Goal: Task Accomplishment & Management: Manage account settings

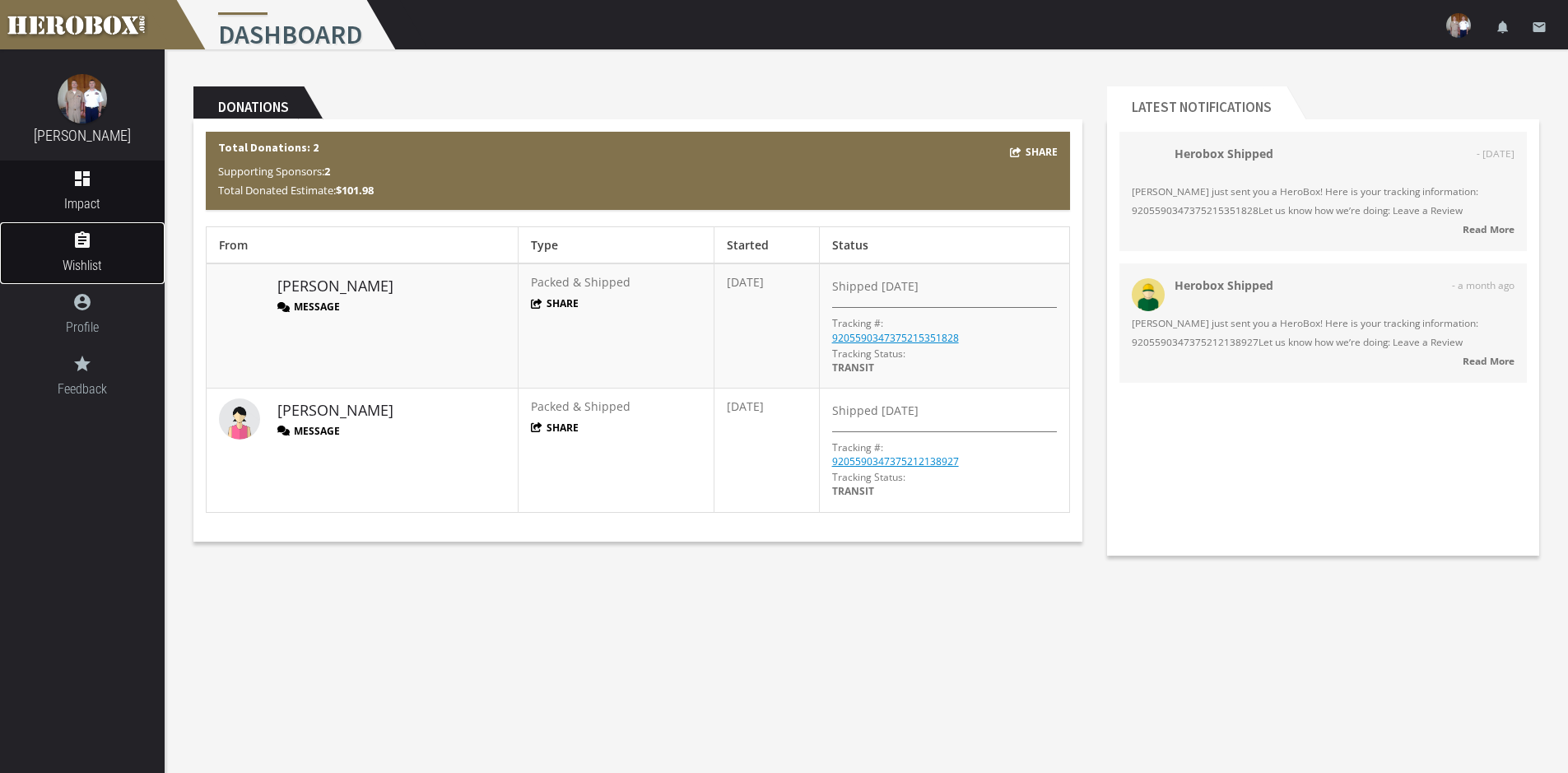
click at [75, 248] on icon "assignment" at bounding box center [82, 240] width 165 height 19
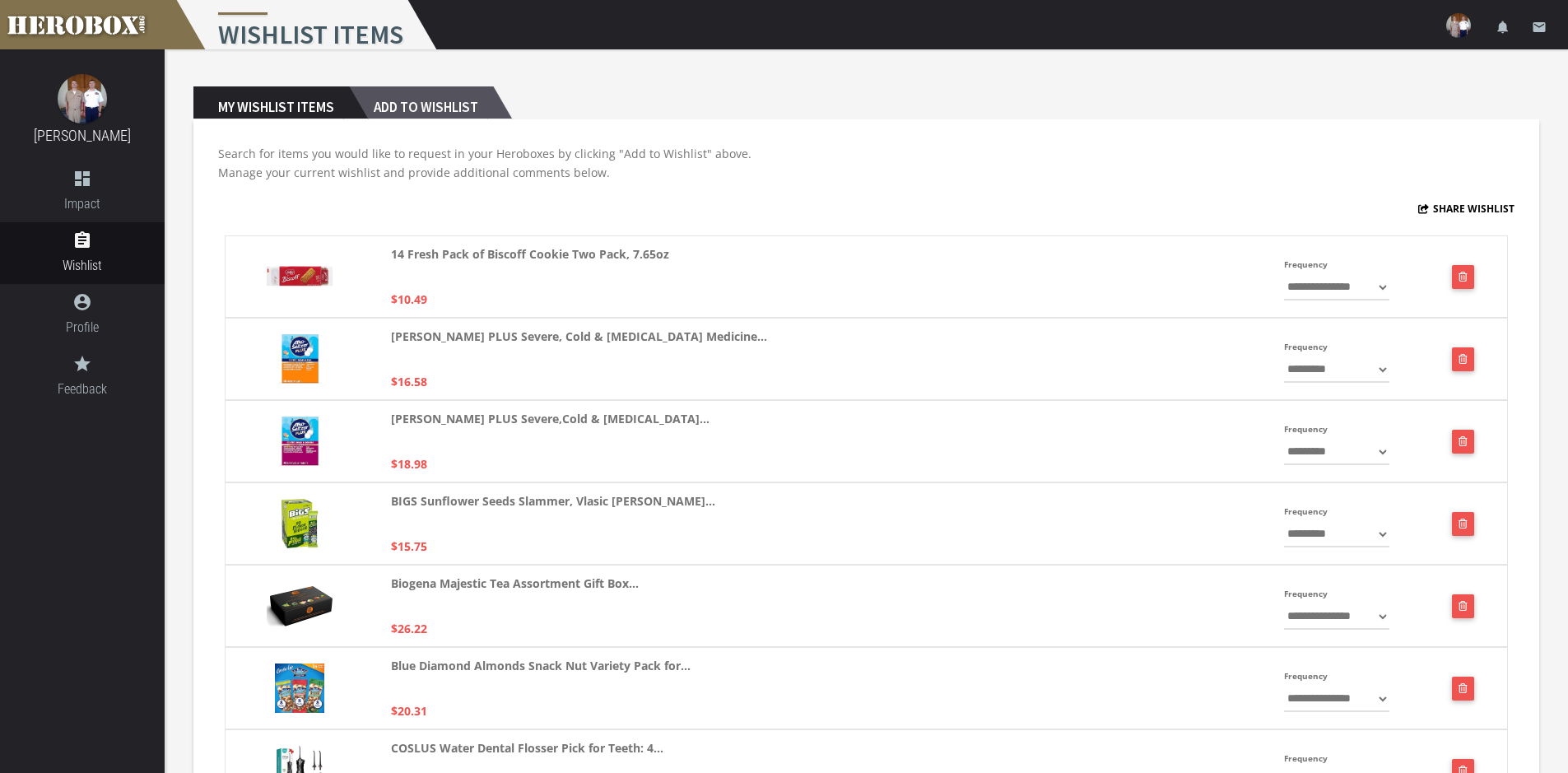
click at [473, 100] on h2 "Add to Wishlist" at bounding box center [421, 103] width 144 height 33
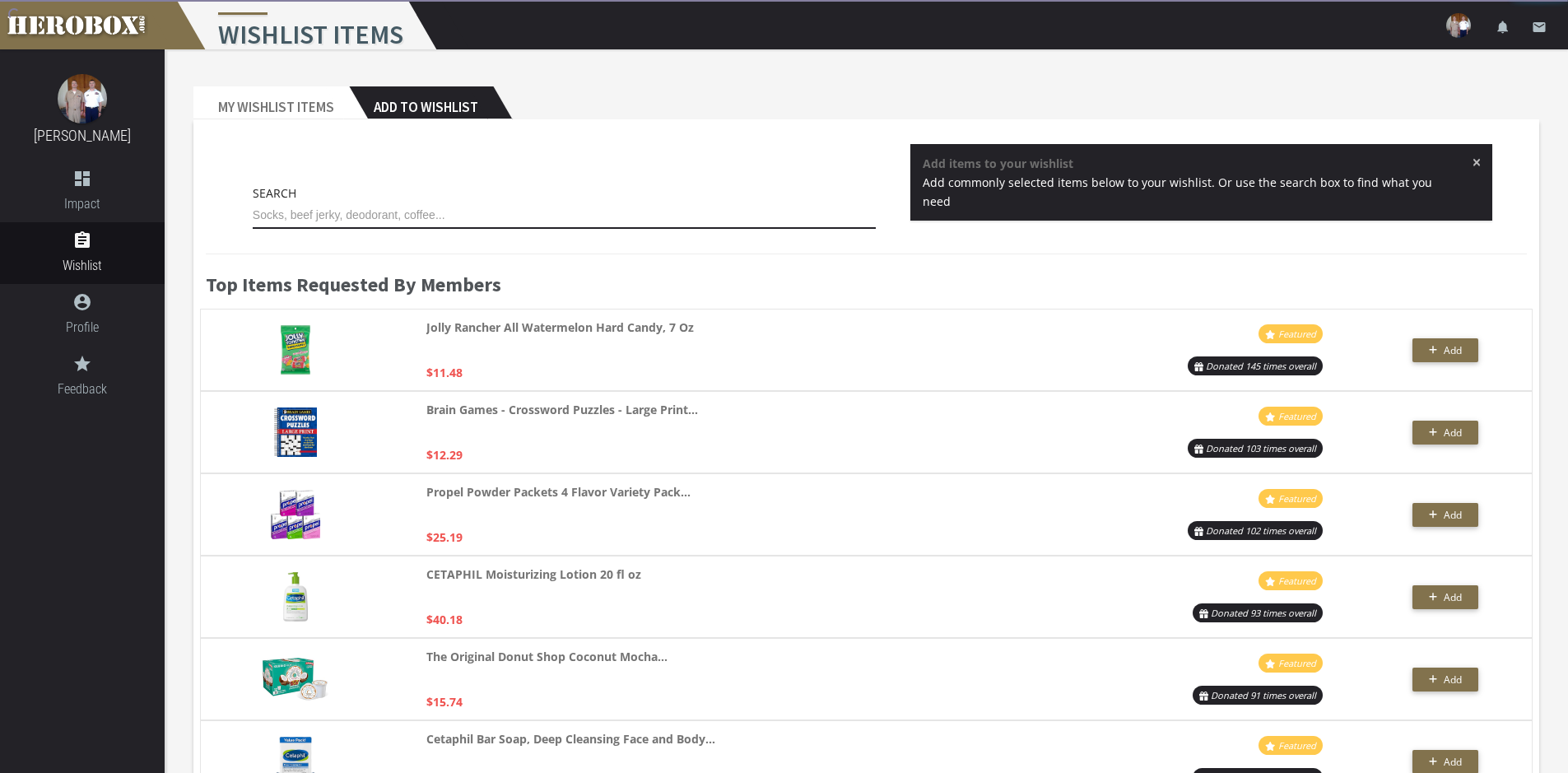
click at [361, 218] on input "text" at bounding box center [565, 216] width 624 height 26
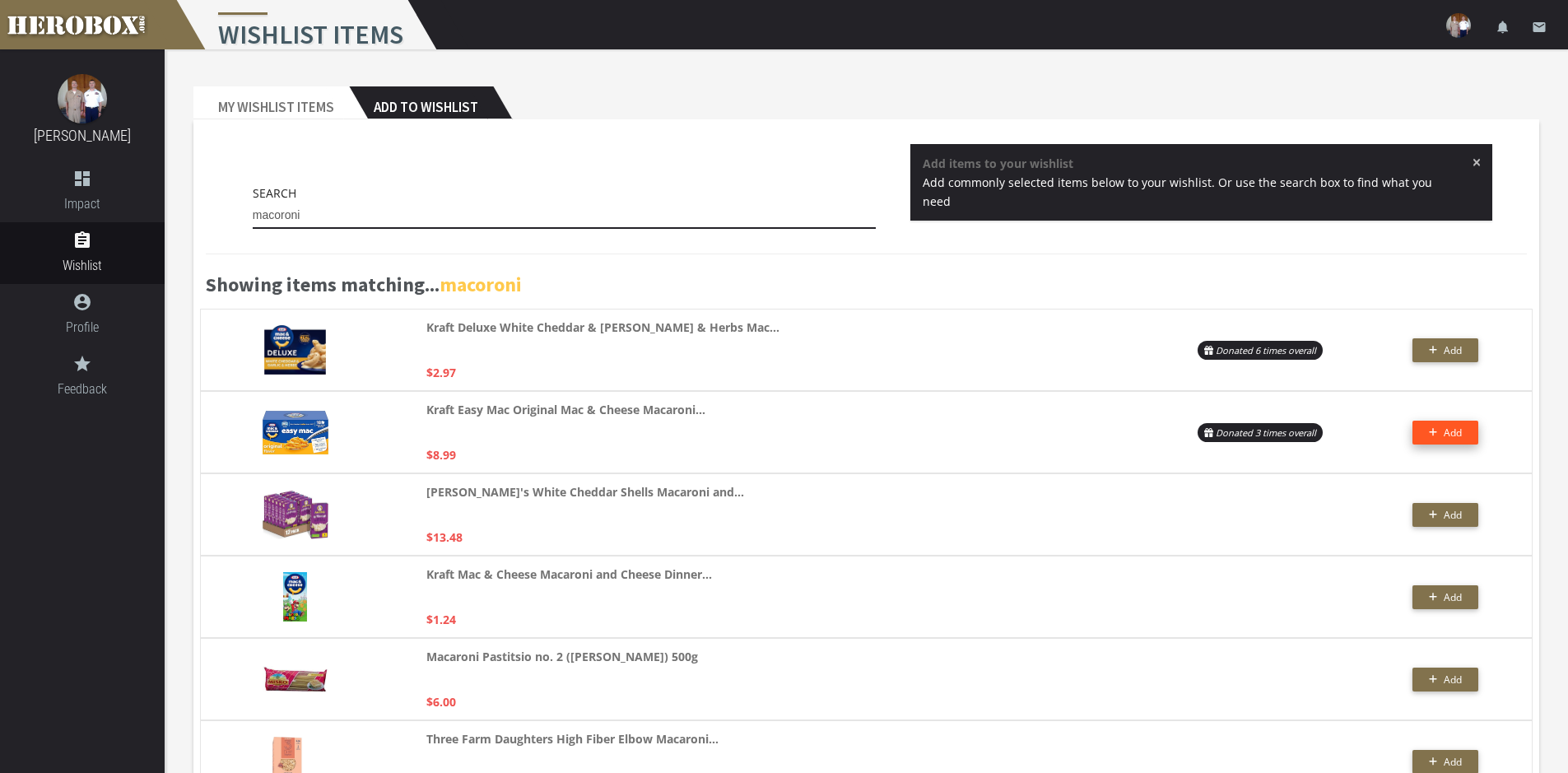
type input "macoroni"
click at [1450, 433] on span "Add" at bounding box center [1452, 432] width 19 height 14
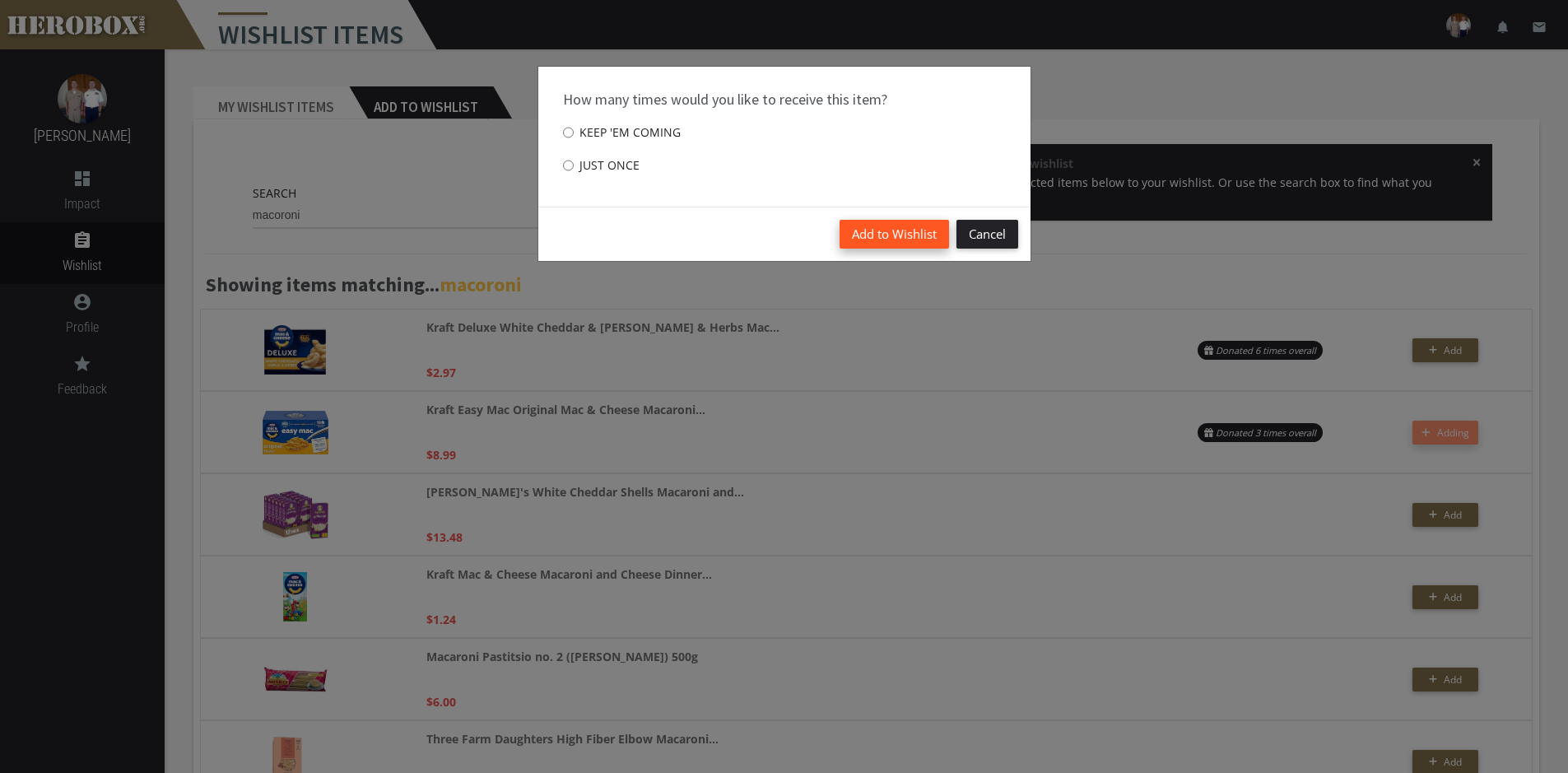
click at [888, 234] on button "Add to Wishlist" at bounding box center [894, 233] width 109 height 29
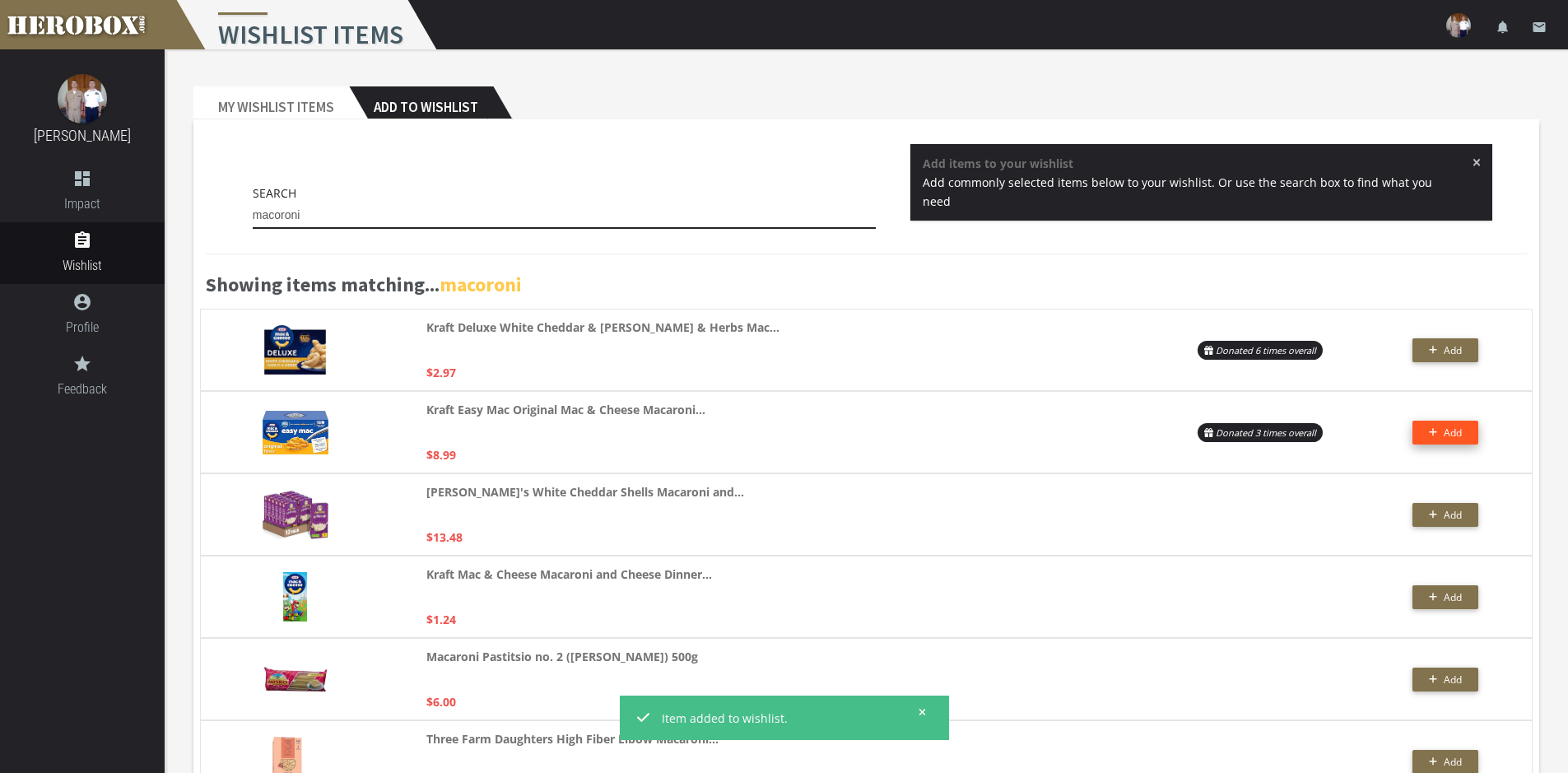
click at [321, 221] on input "macoroni" at bounding box center [565, 216] width 624 height 26
click at [319, 221] on input "macoroni" at bounding box center [565, 216] width 624 height 26
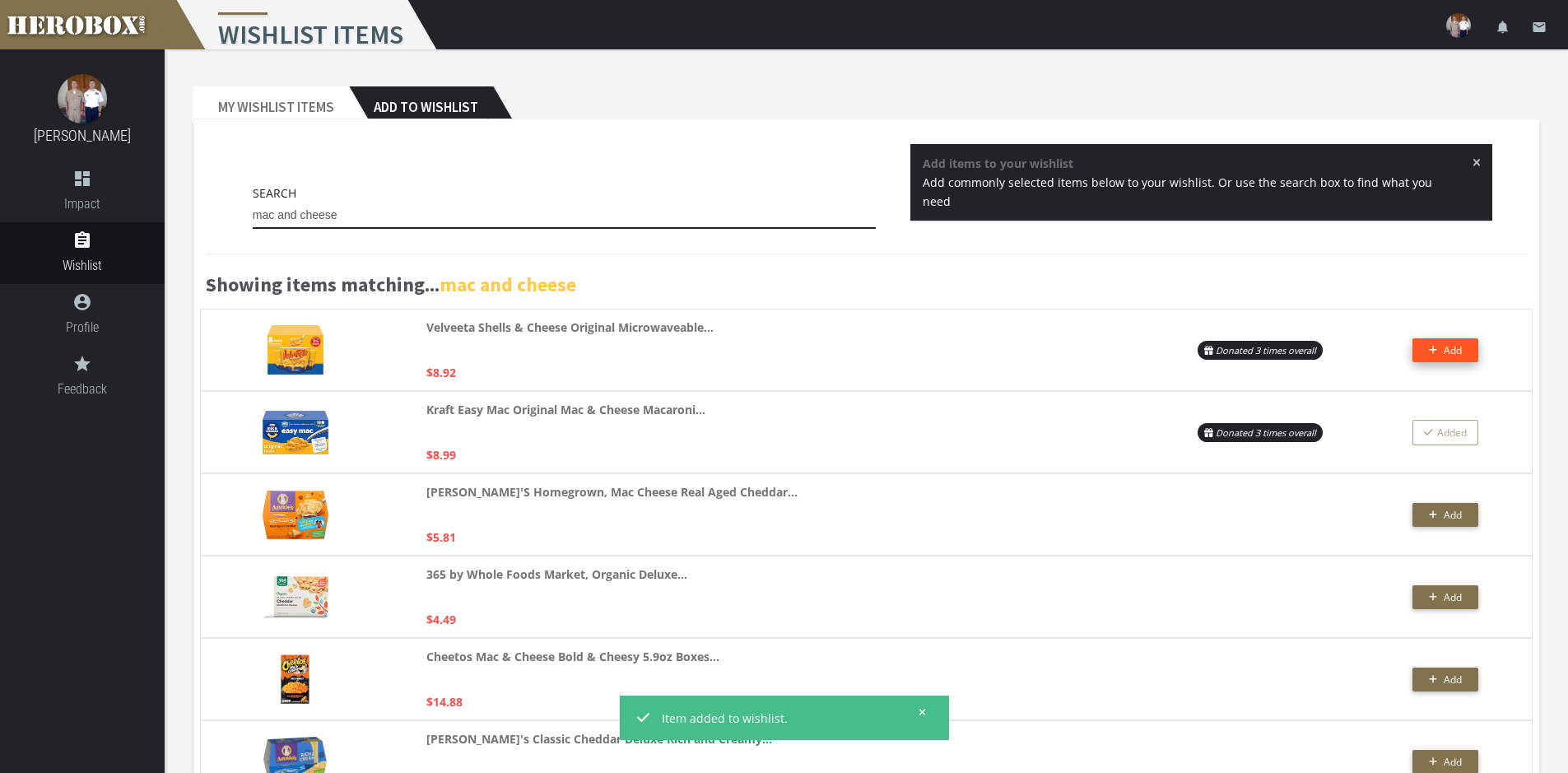
type input "mac and cheese"
click at [1446, 347] on span "Add" at bounding box center [1452, 350] width 19 height 14
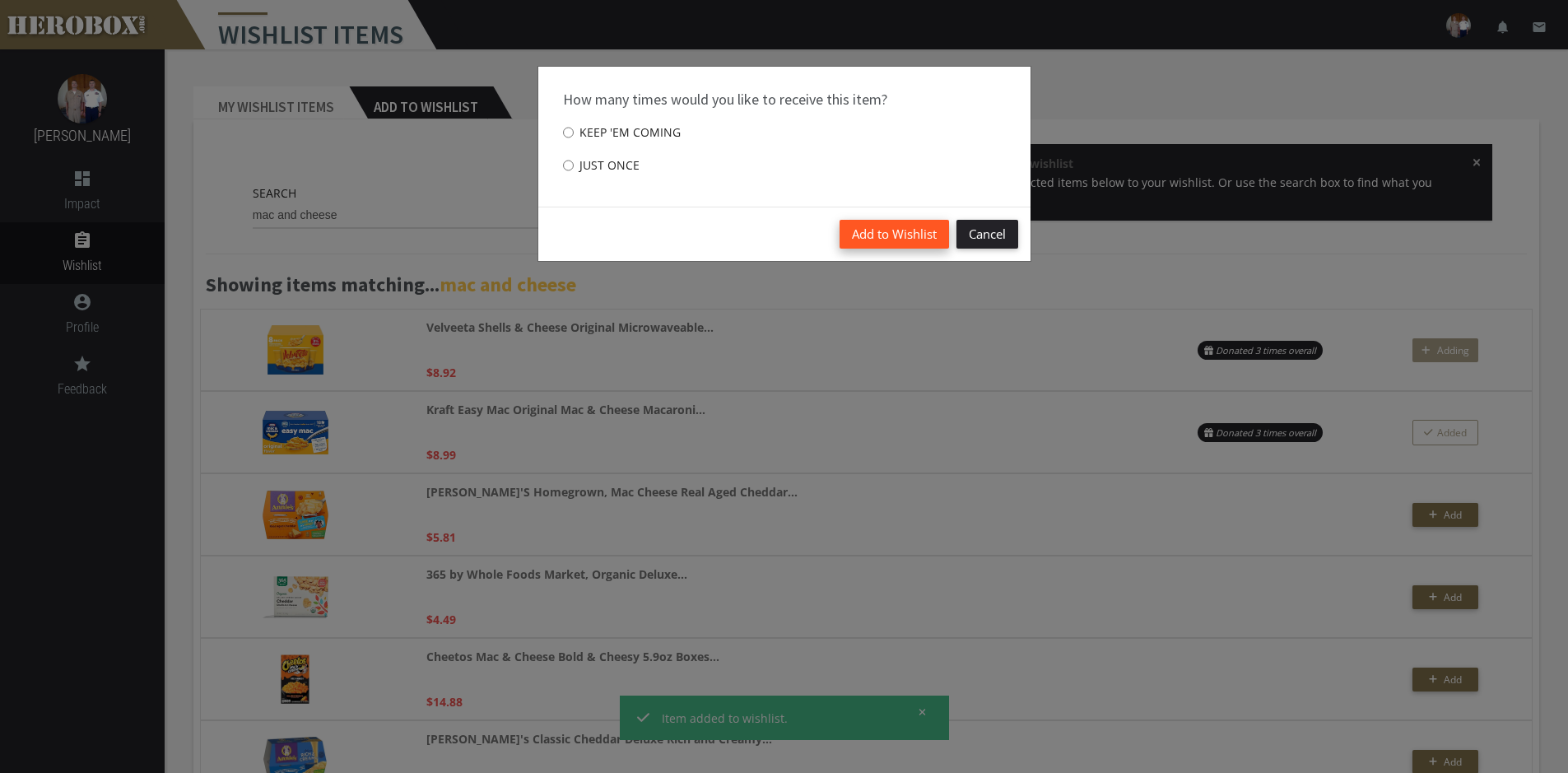
click at [904, 226] on button "Add to Wishlist" at bounding box center [894, 233] width 109 height 29
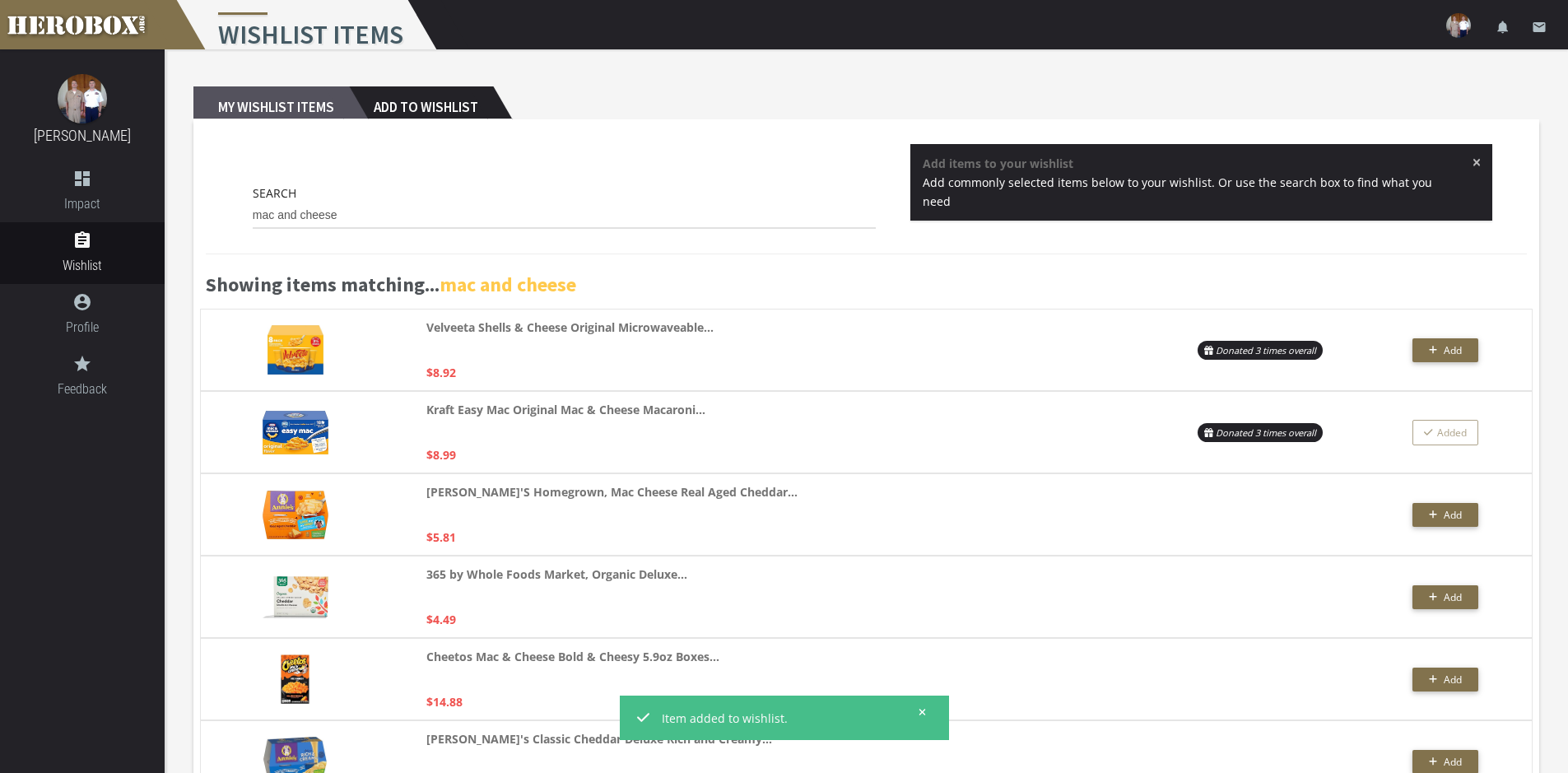
click at [274, 102] on h2 "My Wishlist Items" at bounding box center [271, 103] width 156 height 33
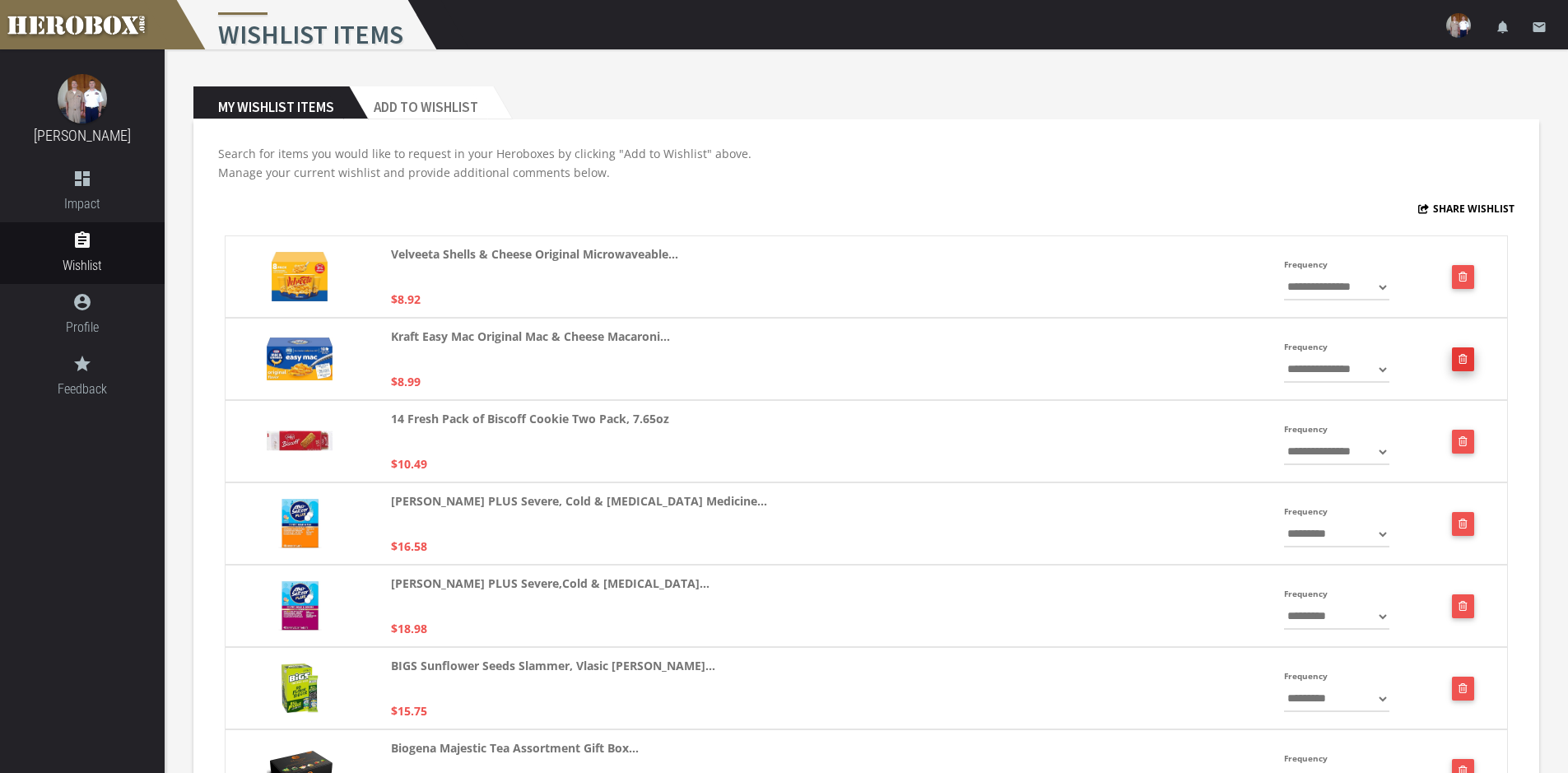
click at [1462, 358] on icon "button" at bounding box center [1462, 358] width 9 height 10
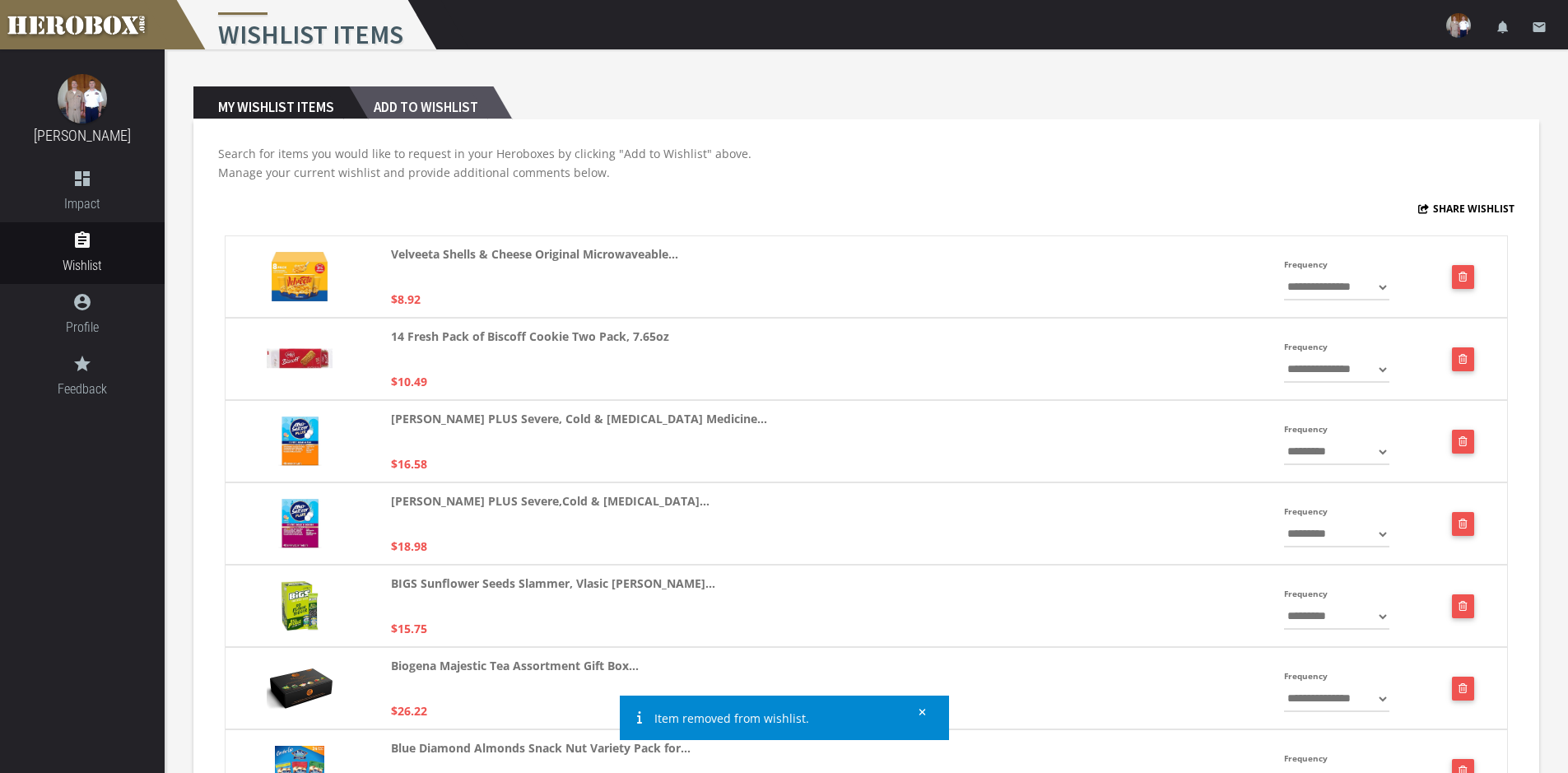
click at [430, 104] on h2 "Add to Wishlist" at bounding box center [421, 103] width 144 height 33
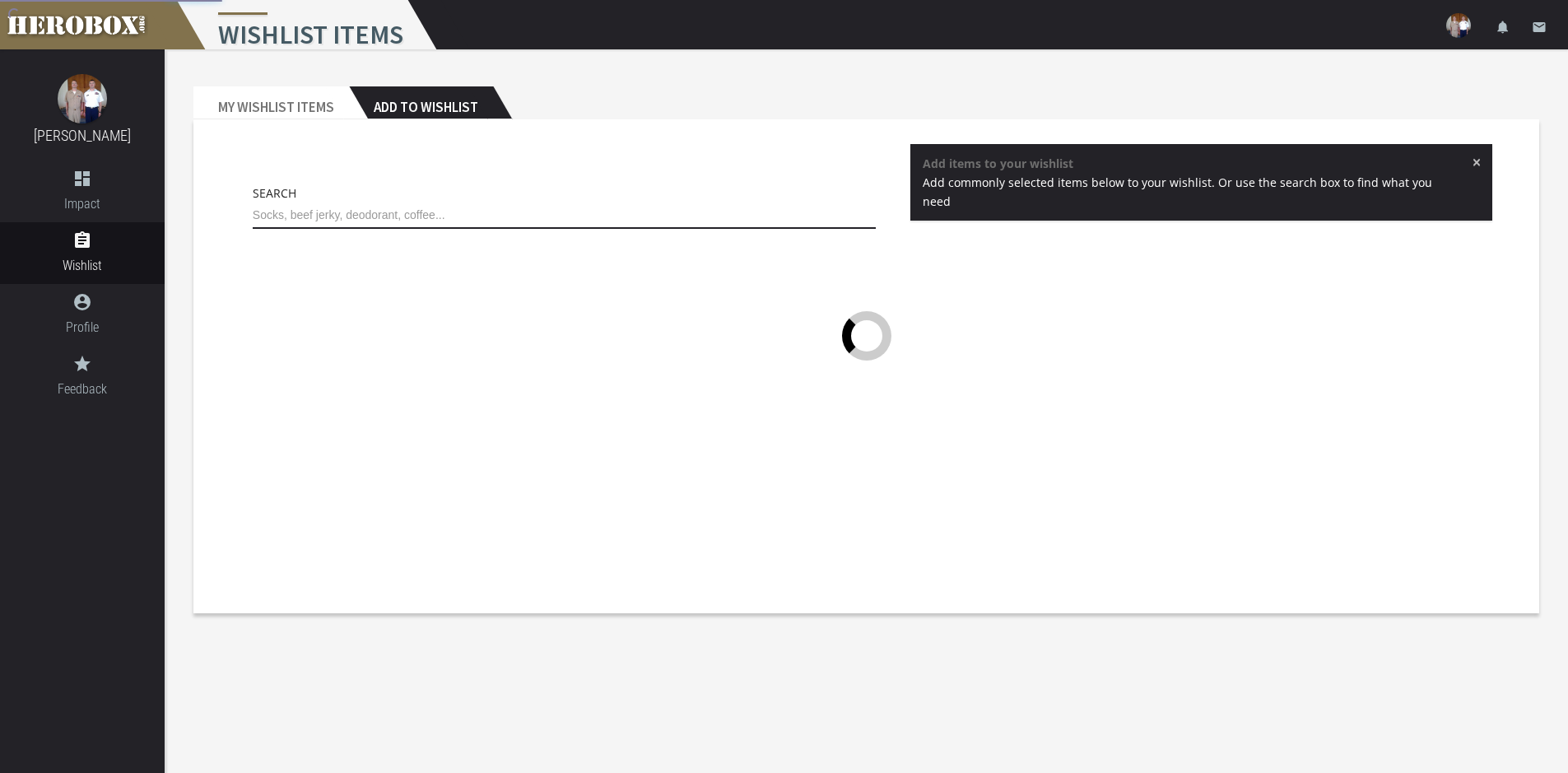
click at [384, 214] on input "text" at bounding box center [565, 216] width 624 height 26
type input "mac and cheese"
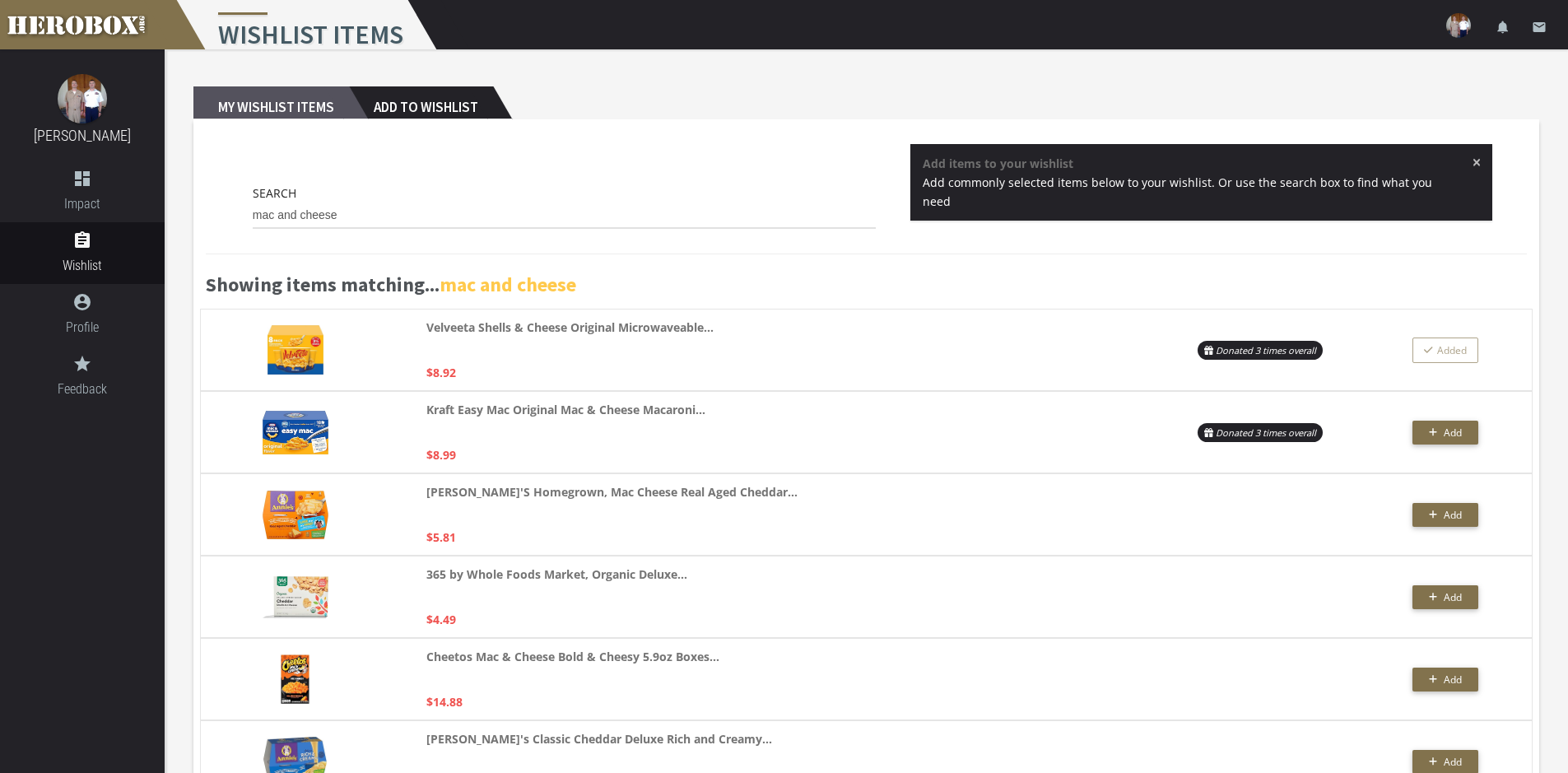
click at [272, 97] on h2 "My Wishlist Items" at bounding box center [271, 103] width 156 height 33
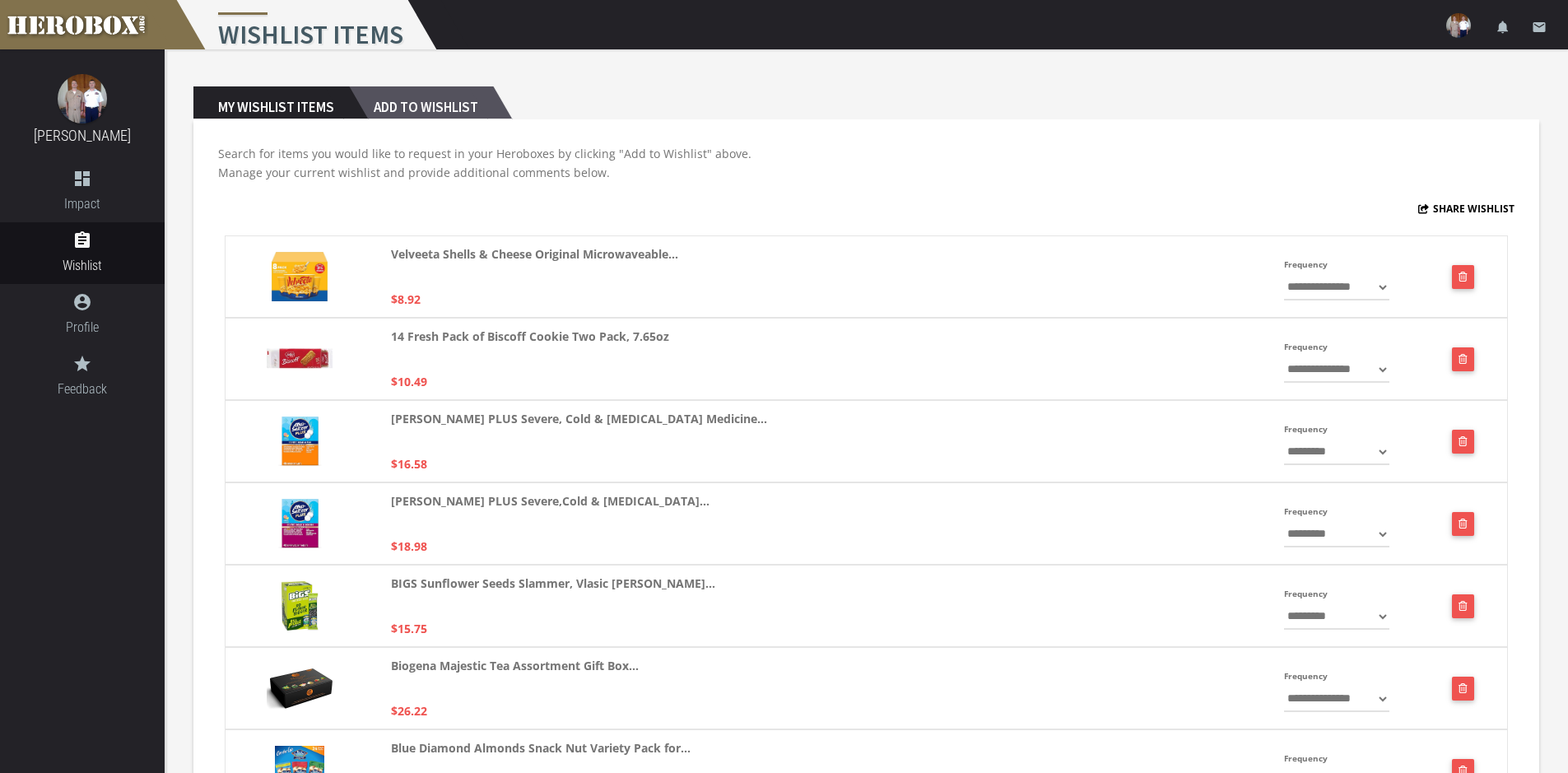
click at [454, 107] on h2 "Add to Wishlist" at bounding box center [421, 103] width 144 height 33
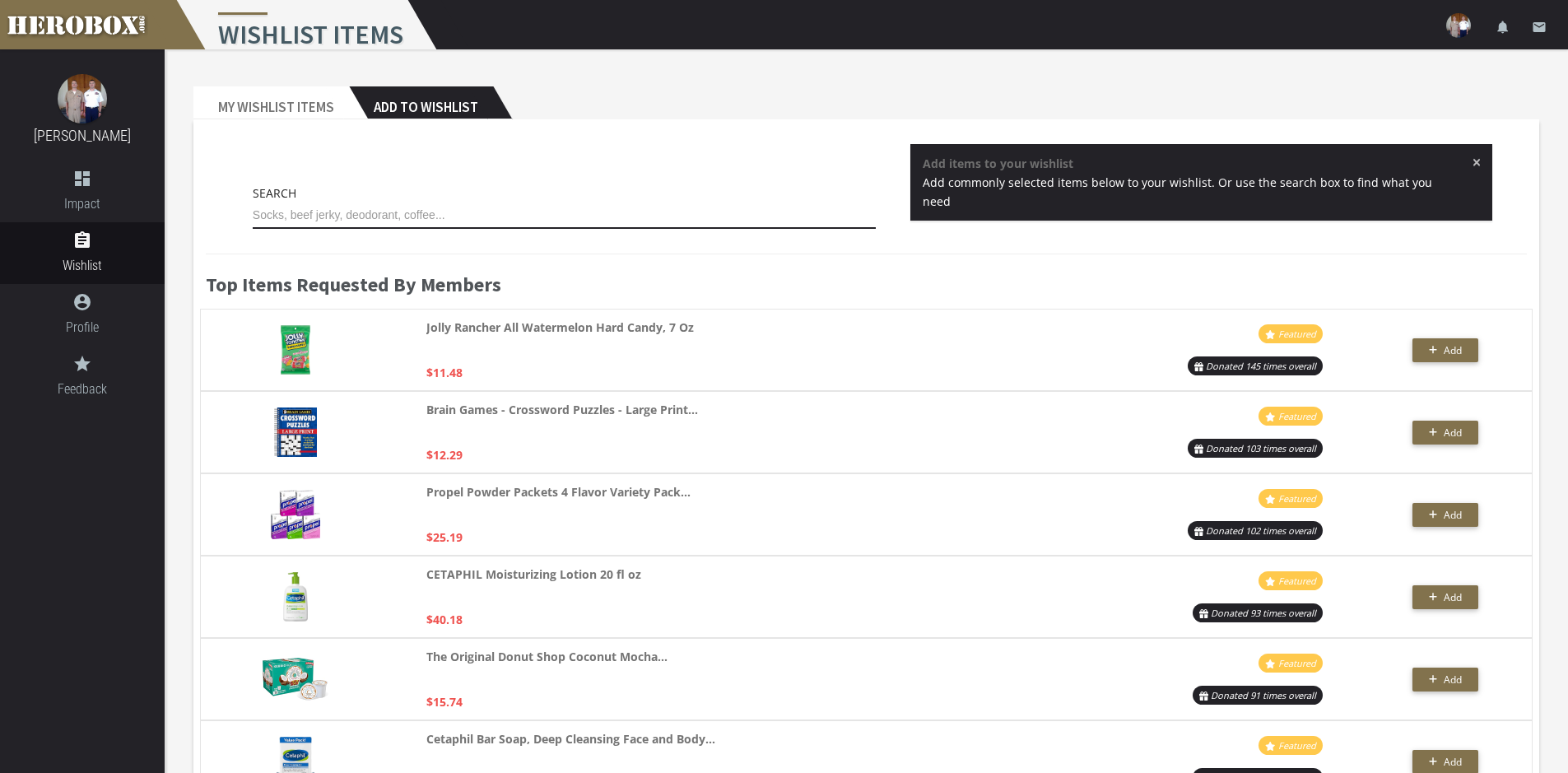
click at [410, 214] on input "text" at bounding box center [565, 216] width 624 height 26
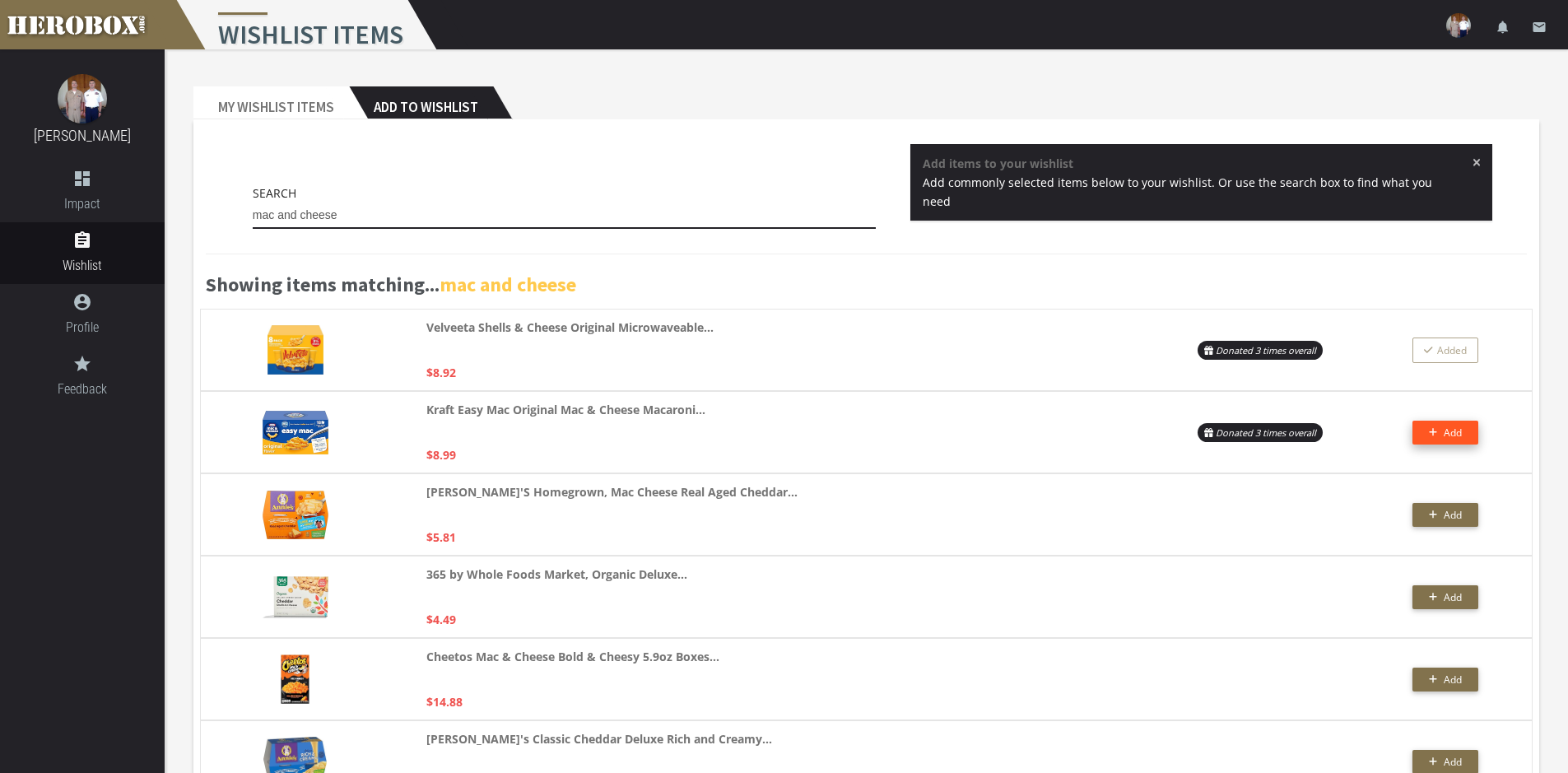
type input "mac and cheese"
click at [1466, 429] on button "Add" at bounding box center [1445, 432] width 66 height 24
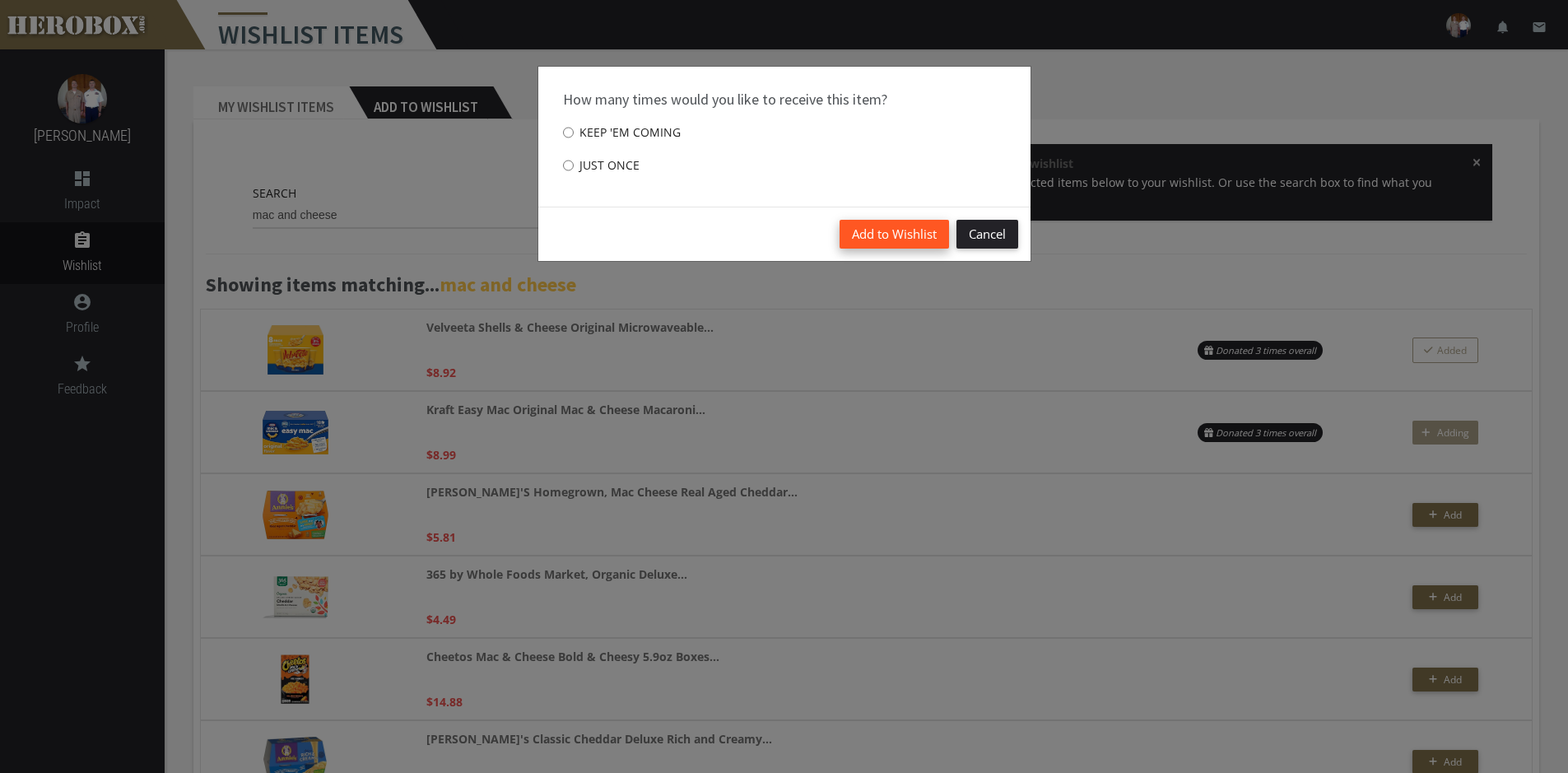
click at [915, 235] on button "Add to Wishlist" at bounding box center [894, 233] width 109 height 29
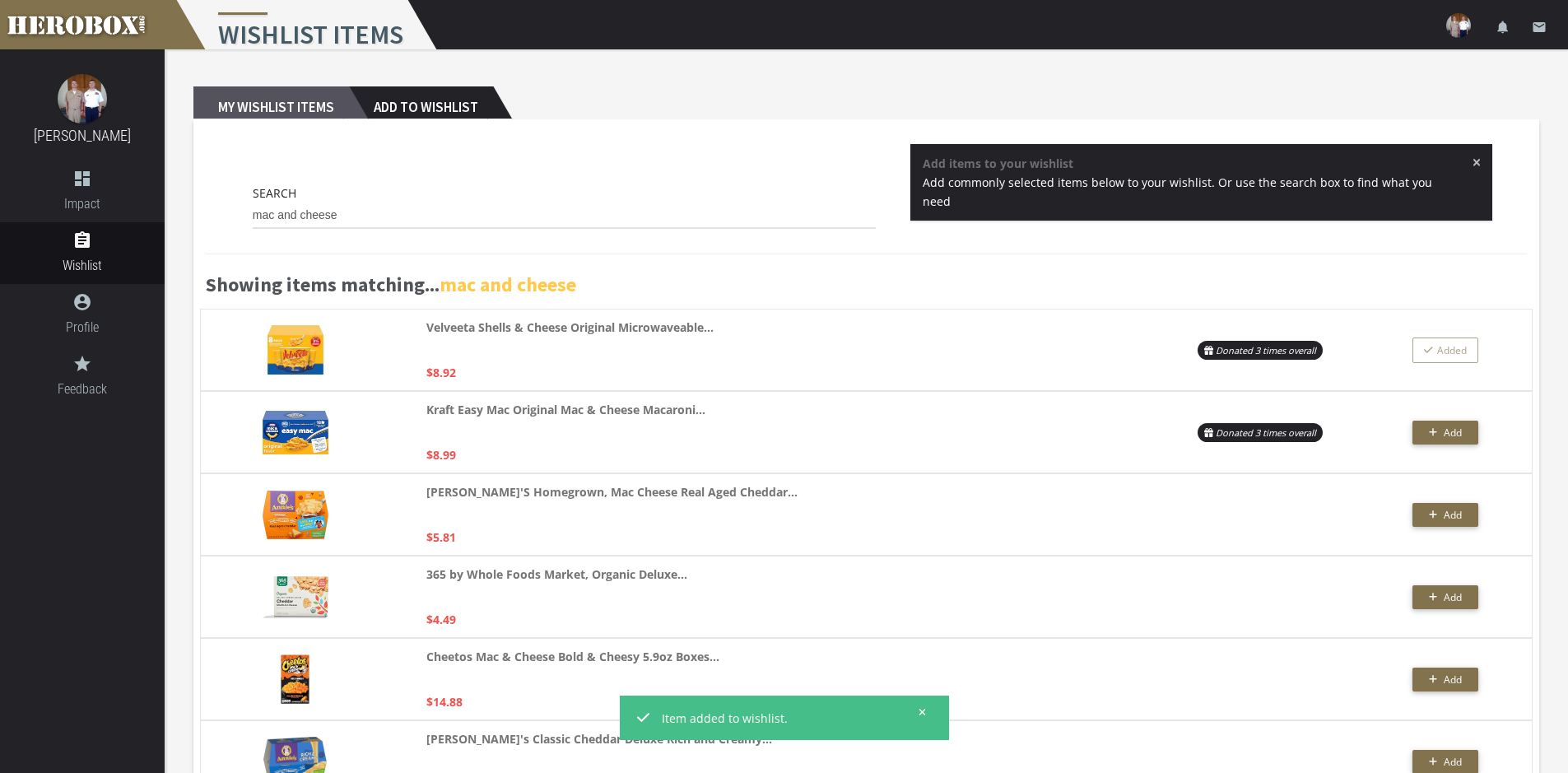
click at [280, 102] on h2 "My Wishlist Items" at bounding box center [271, 103] width 156 height 33
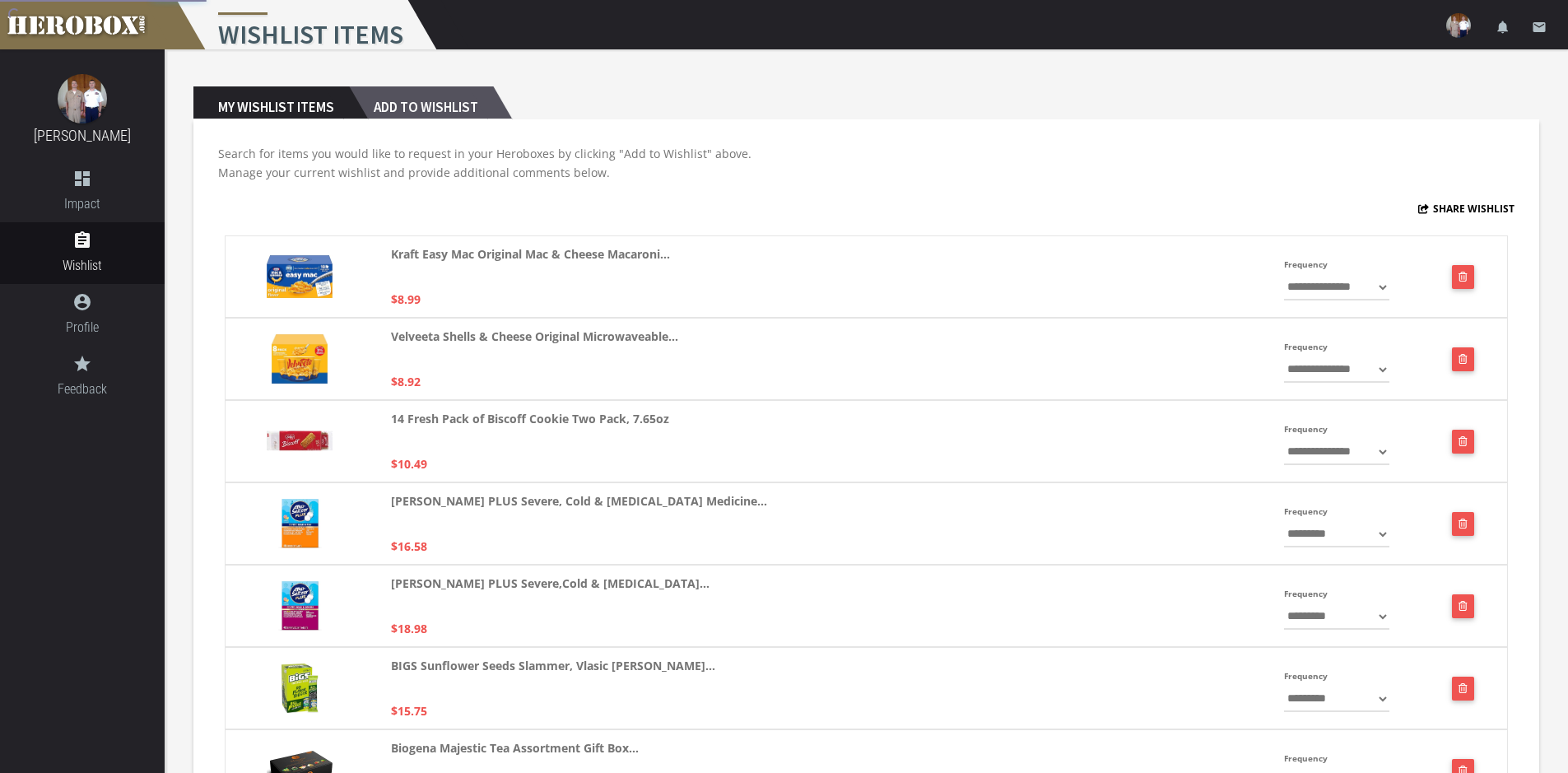
click at [429, 107] on h2 "Add to Wishlist" at bounding box center [421, 103] width 144 height 33
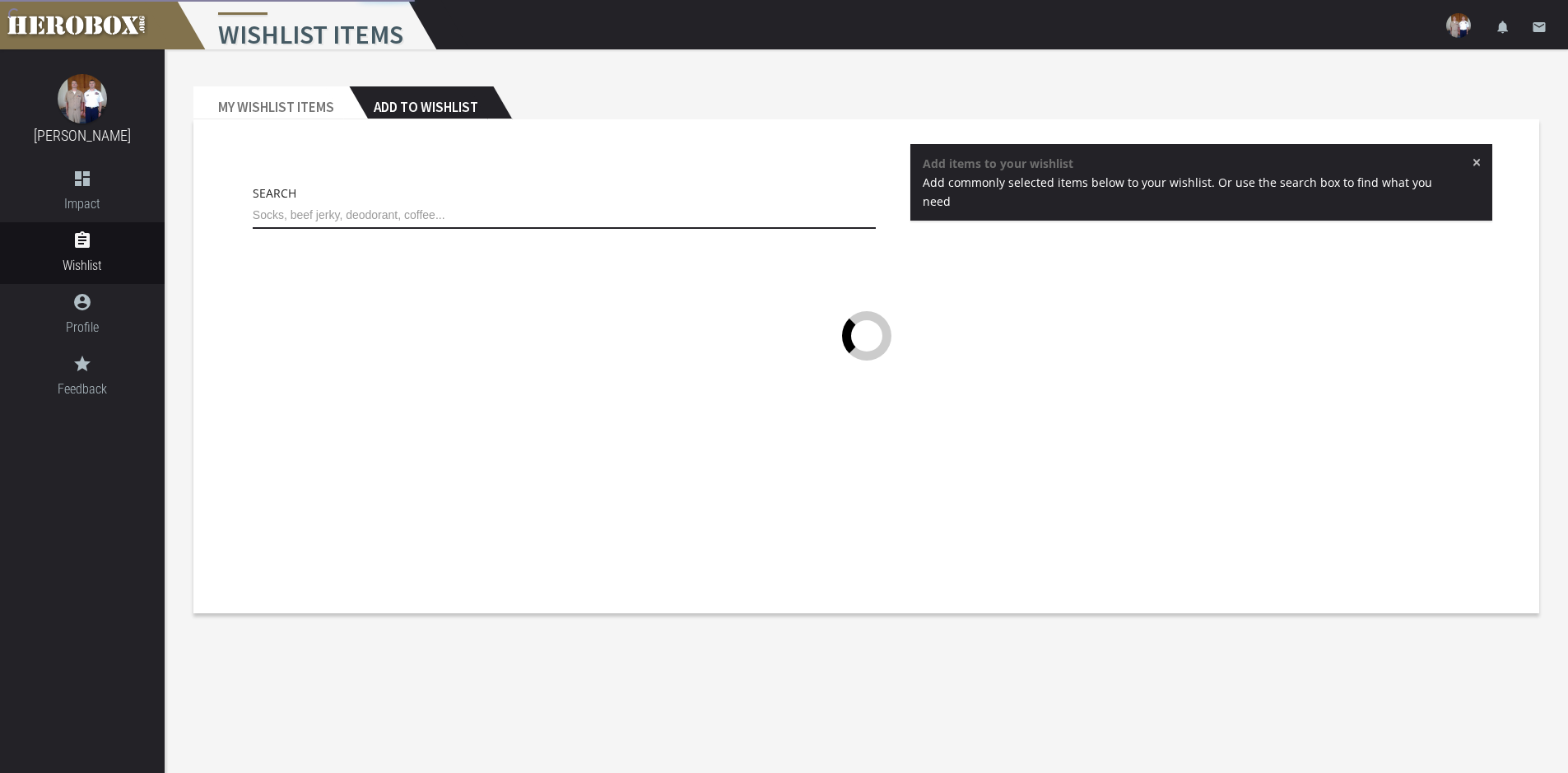
click at [428, 214] on input "text" at bounding box center [565, 216] width 624 height 26
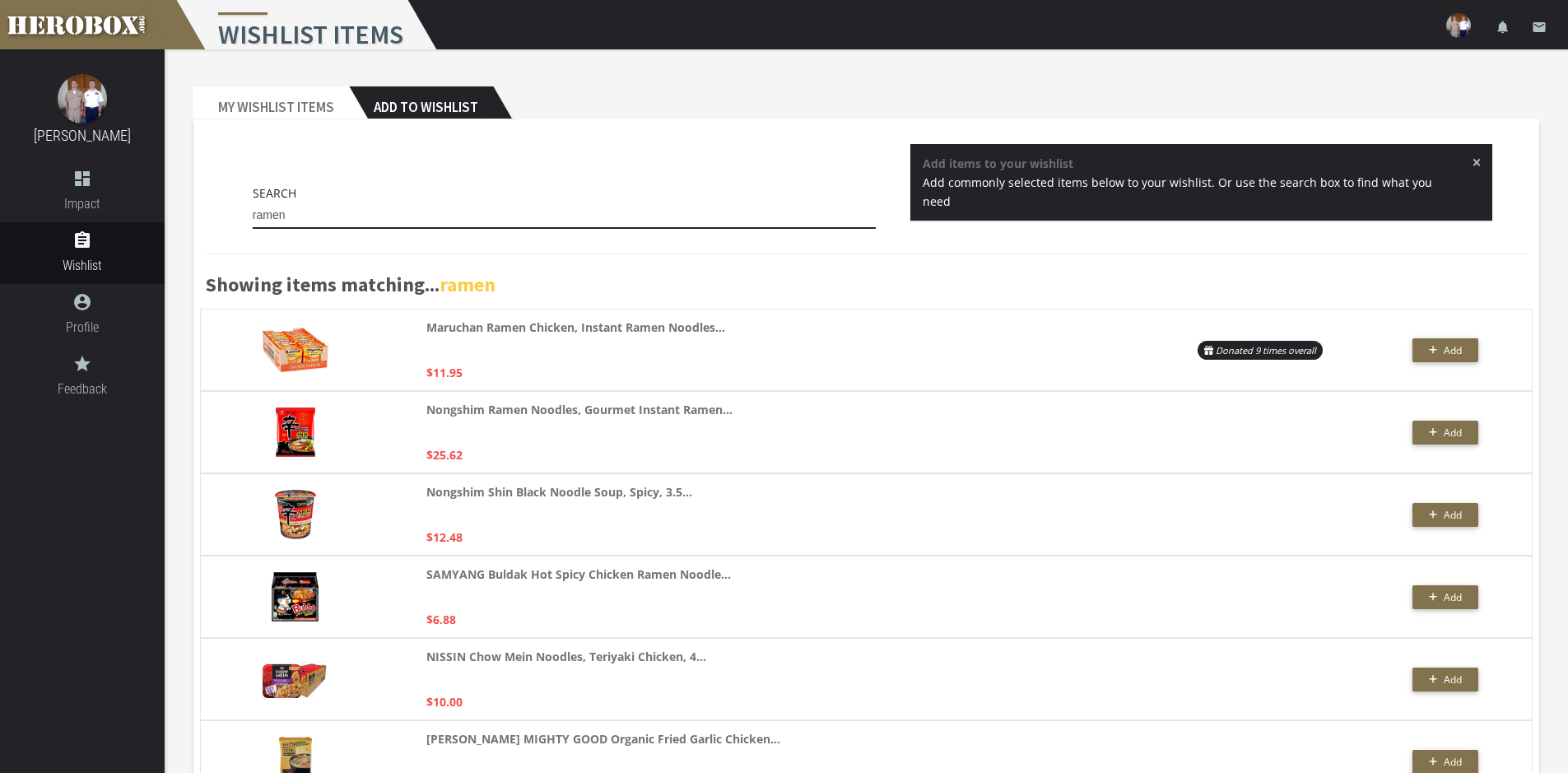
drag, startPoint x: 341, startPoint y: 217, endPoint x: 180, endPoint y: 217, distance: 161.0
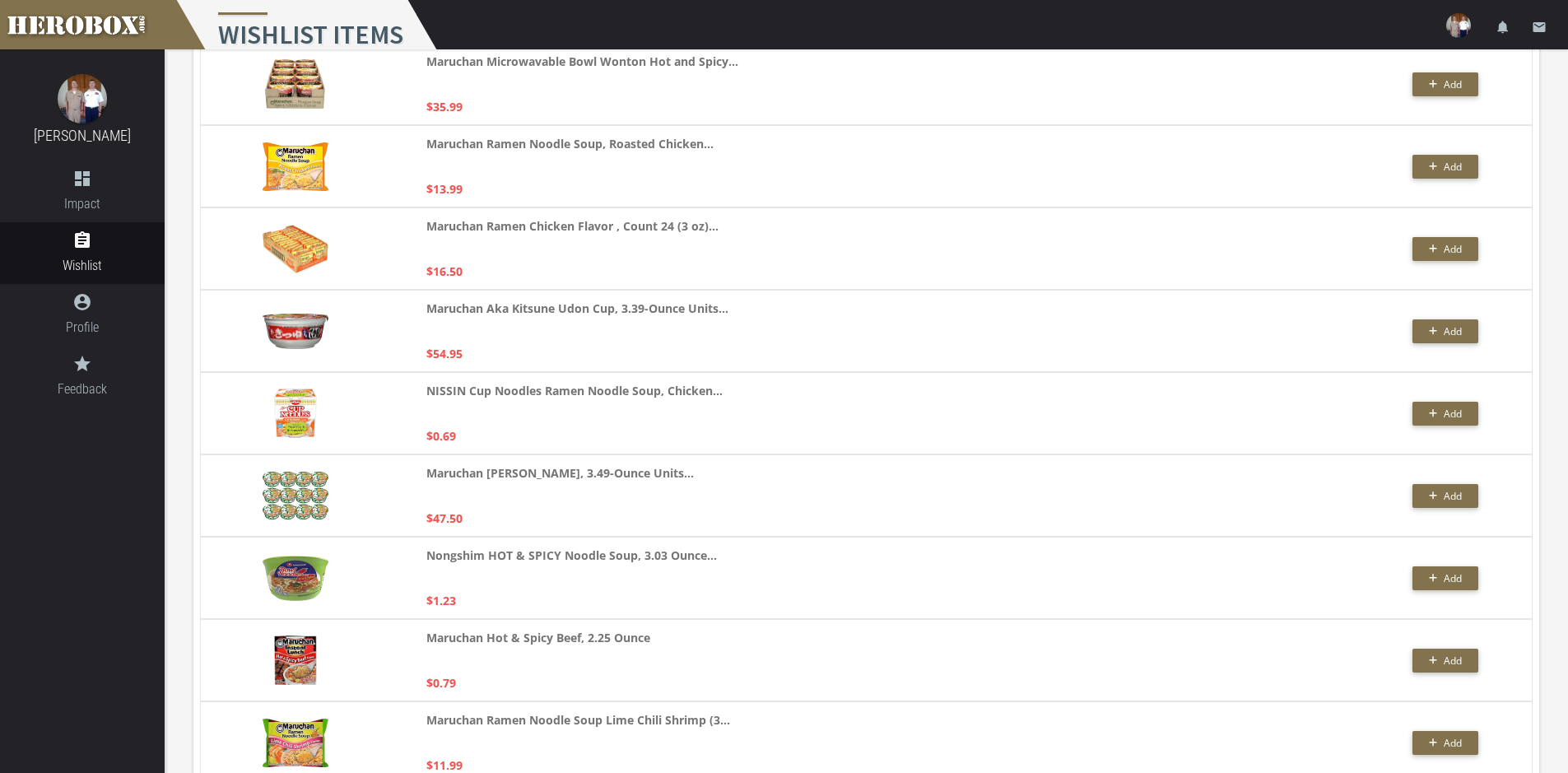
scroll to position [1235, 0]
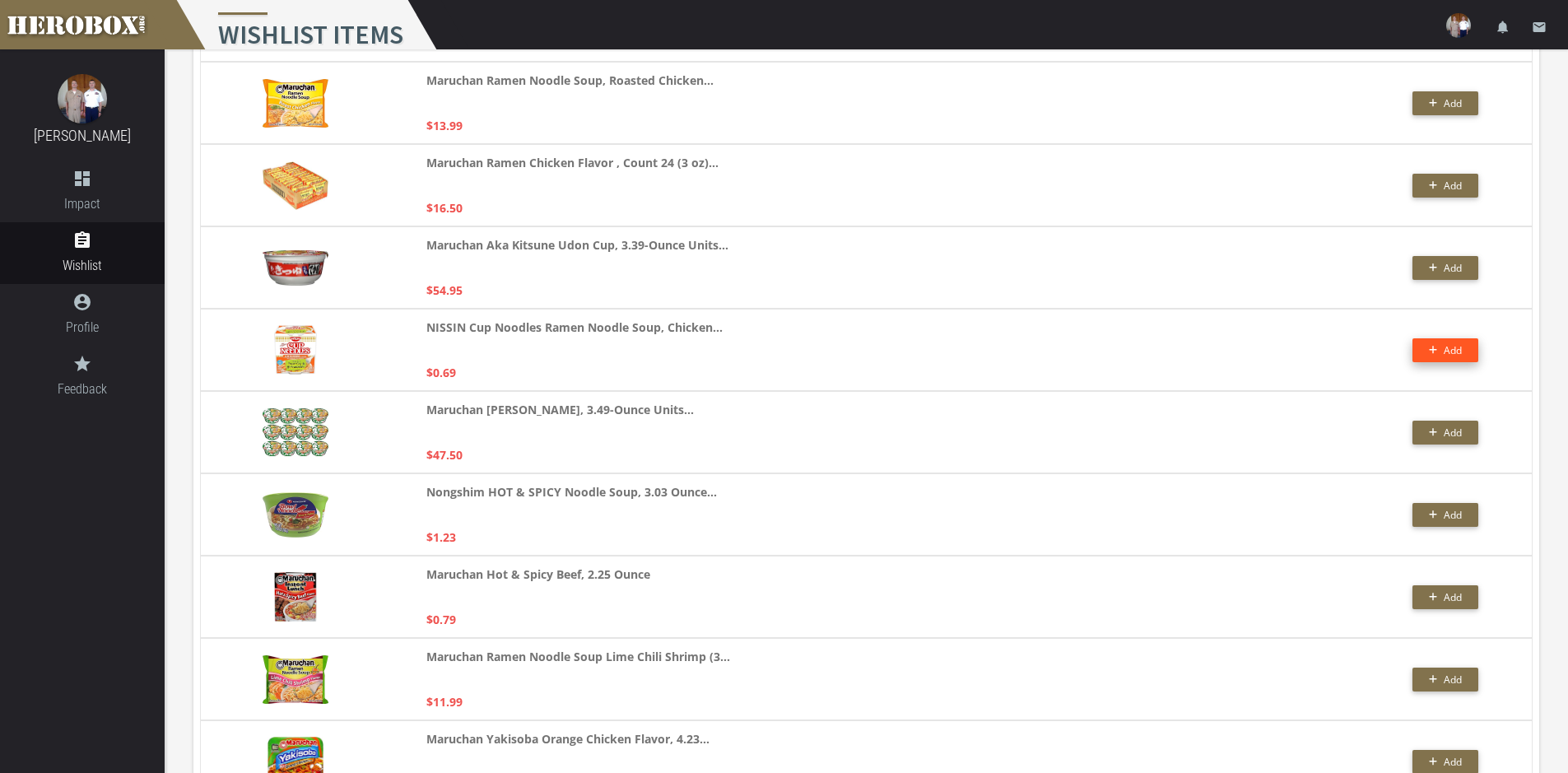
type input "maruchan"
click at [1450, 352] on button "Add" at bounding box center [1445, 350] width 66 height 24
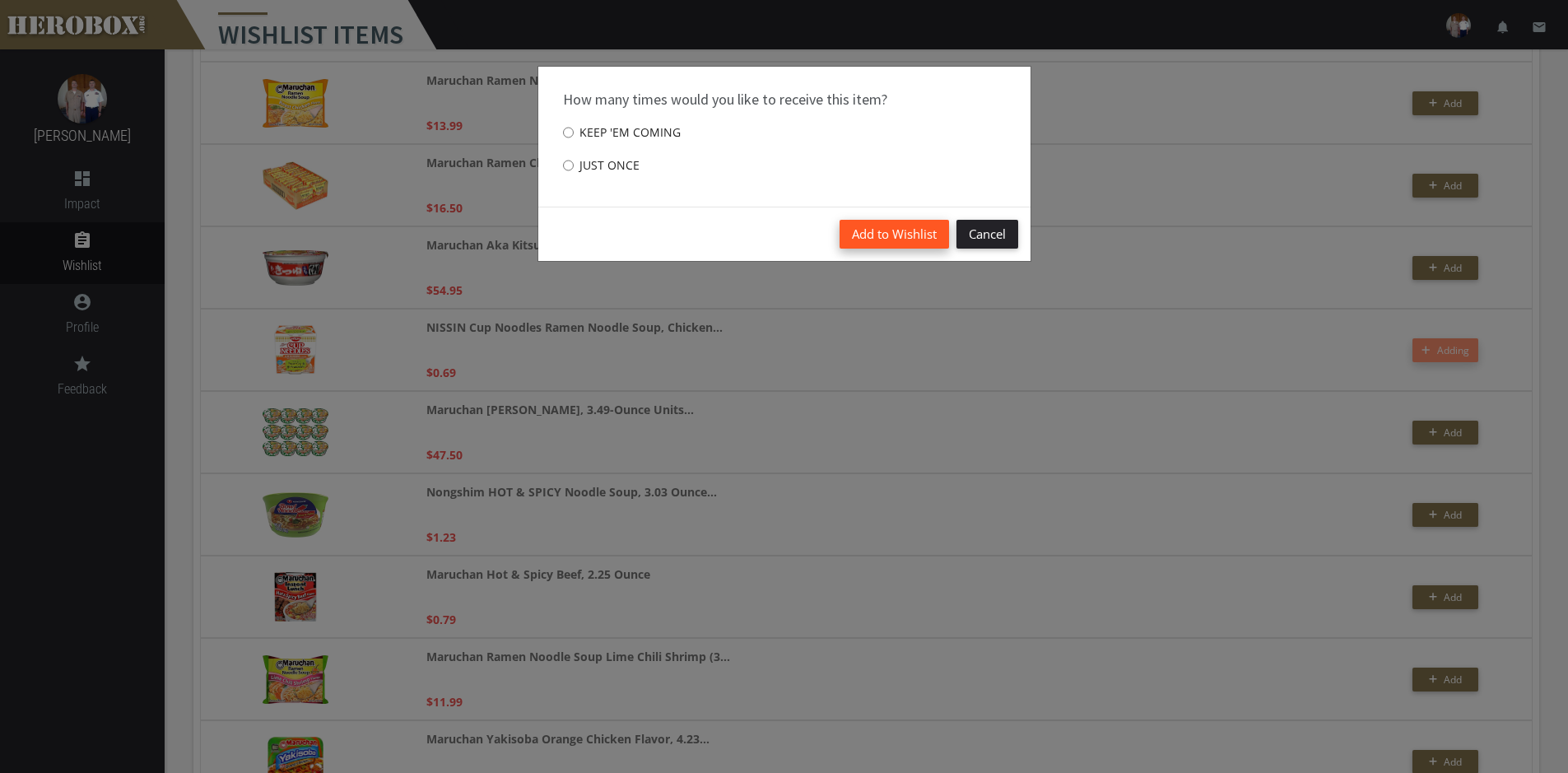
click at [893, 232] on button "Add to Wishlist" at bounding box center [894, 233] width 109 height 29
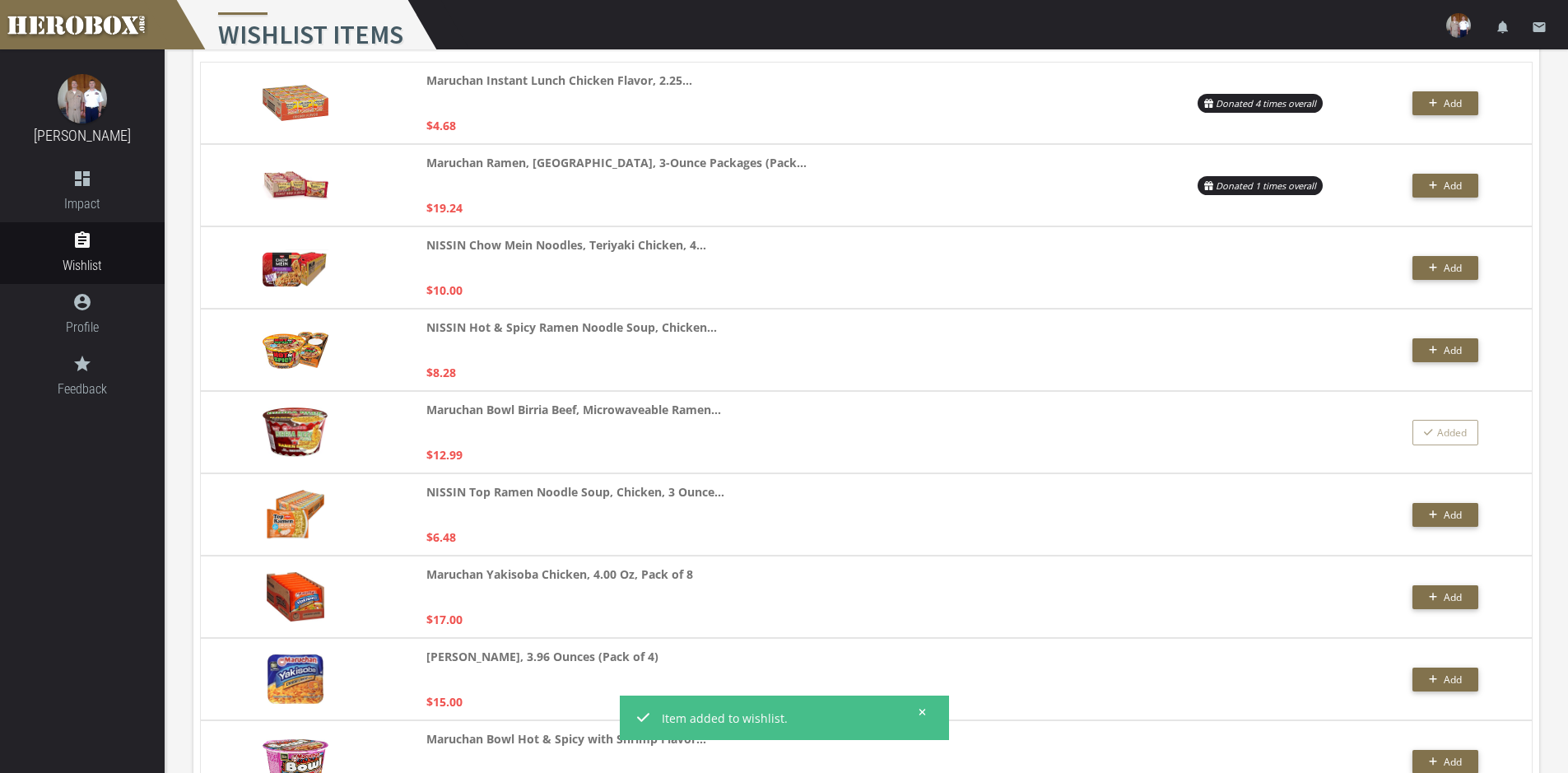
scroll to position [0, 0]
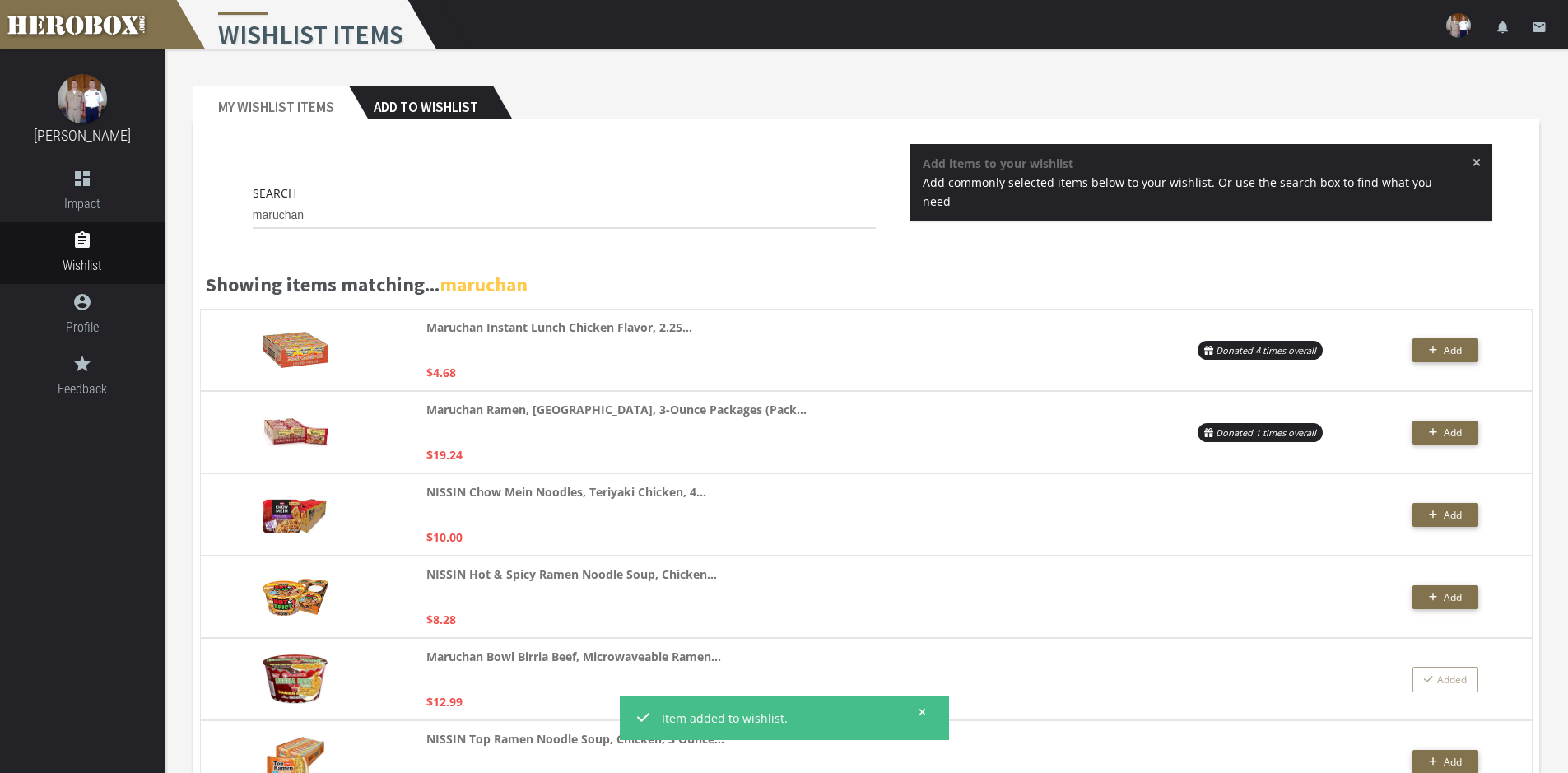
click at [1472, 157] on span "×" at bounding box center [1476, 162] width 9 height 17
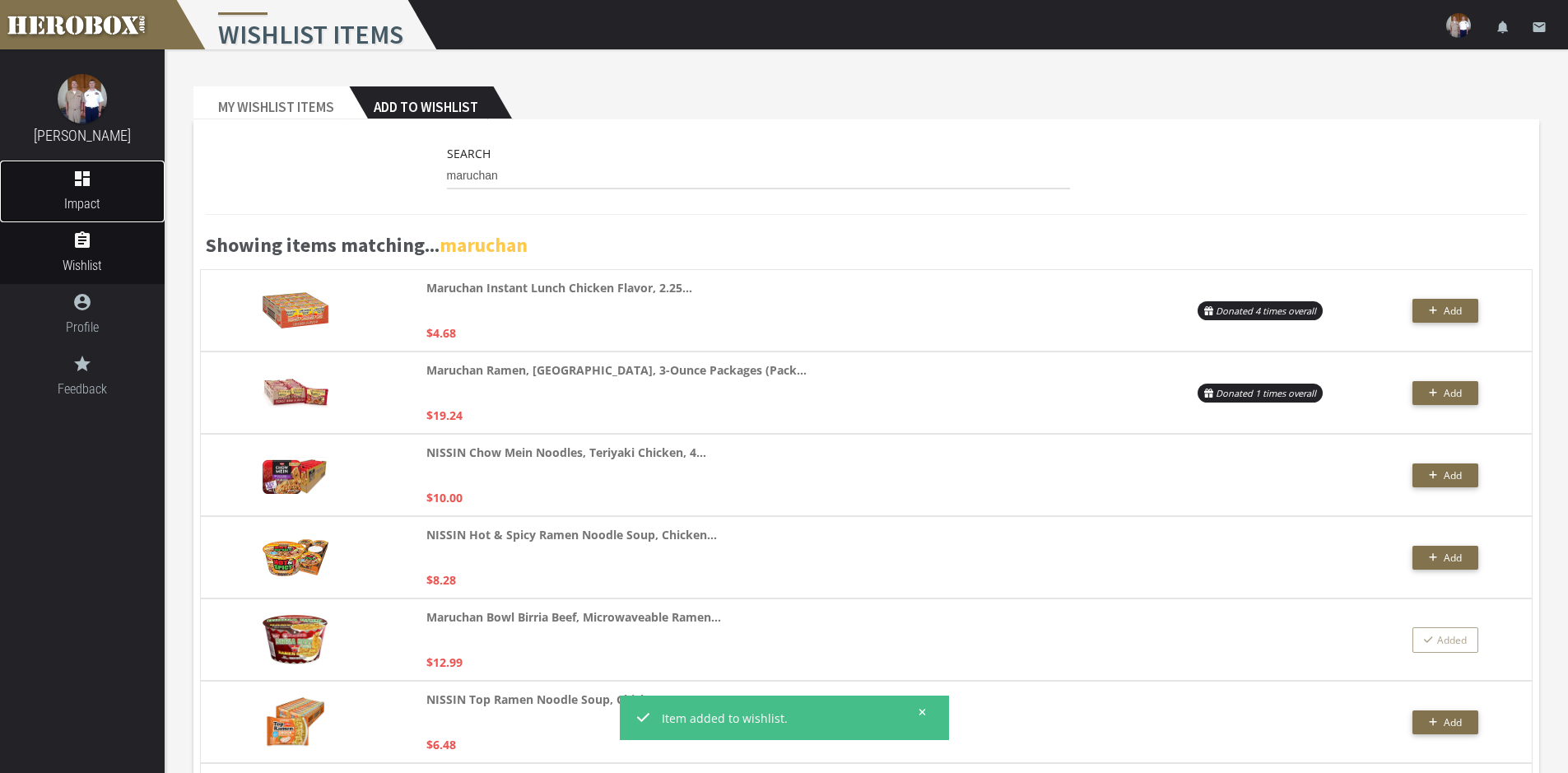
click at [73, 181] on icon "dashboard" at bounding box center [82, 178] width 165 height 19
